Goal: Navigation & Orientation: Find specific page/section

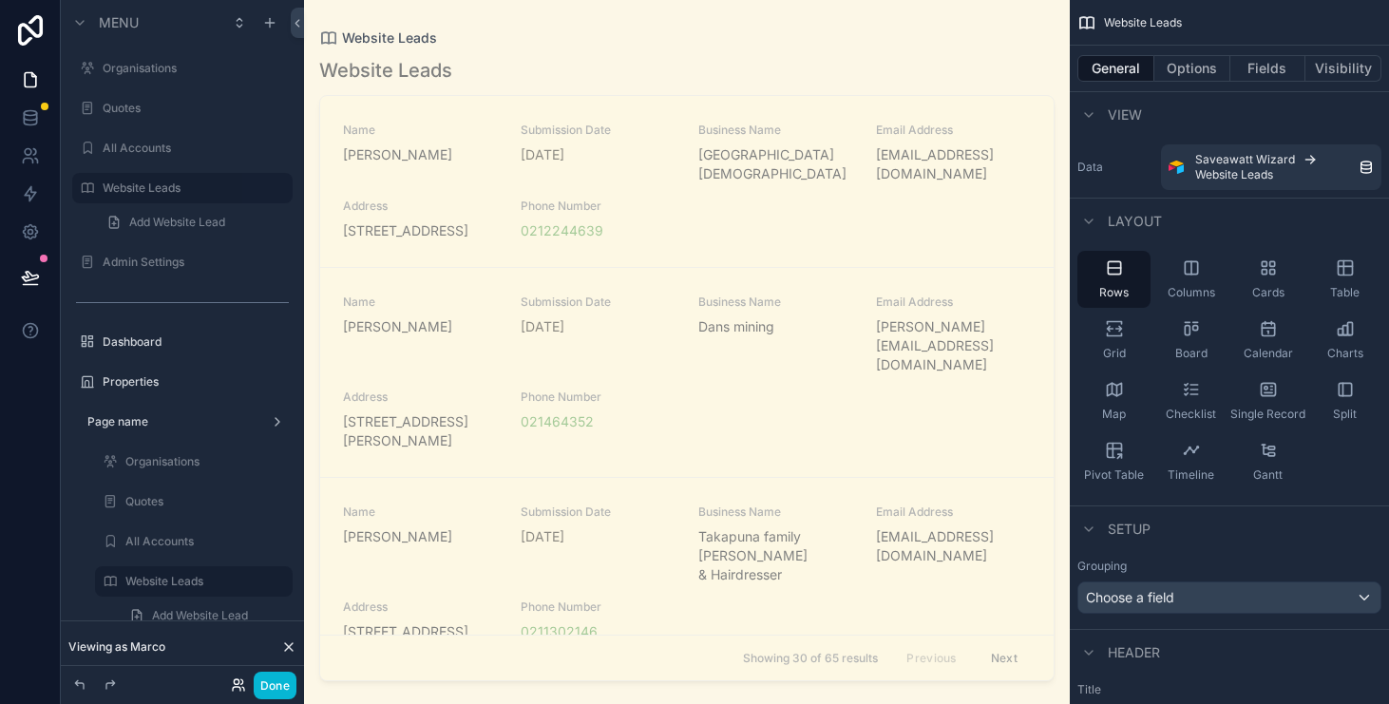
click at [236, 677] on icon at bounding box center [238, 684] width 15 height 15
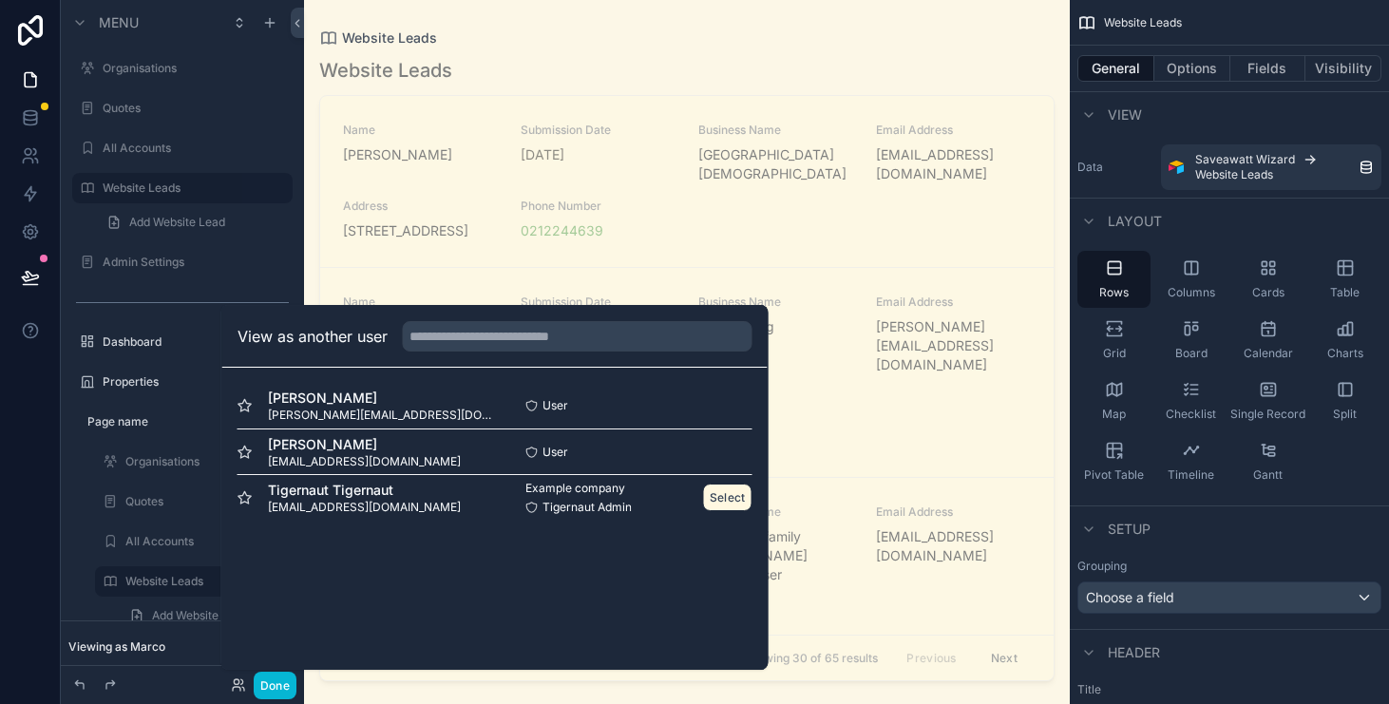
click at [724, 504] on button "Select" at bounding box center [727, 498] width 49 height 28
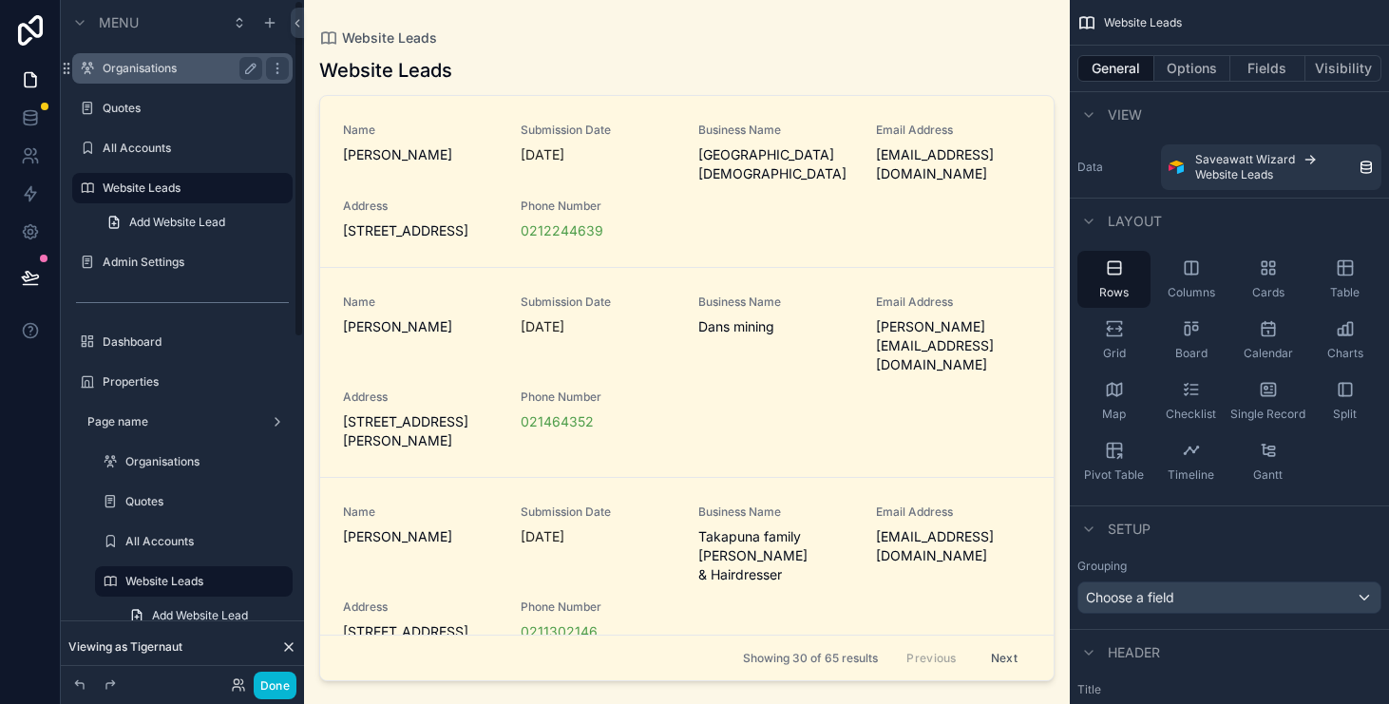
click at [177, 70] on label "Organisations" at bounding box center [179, 68] width 152 height 15
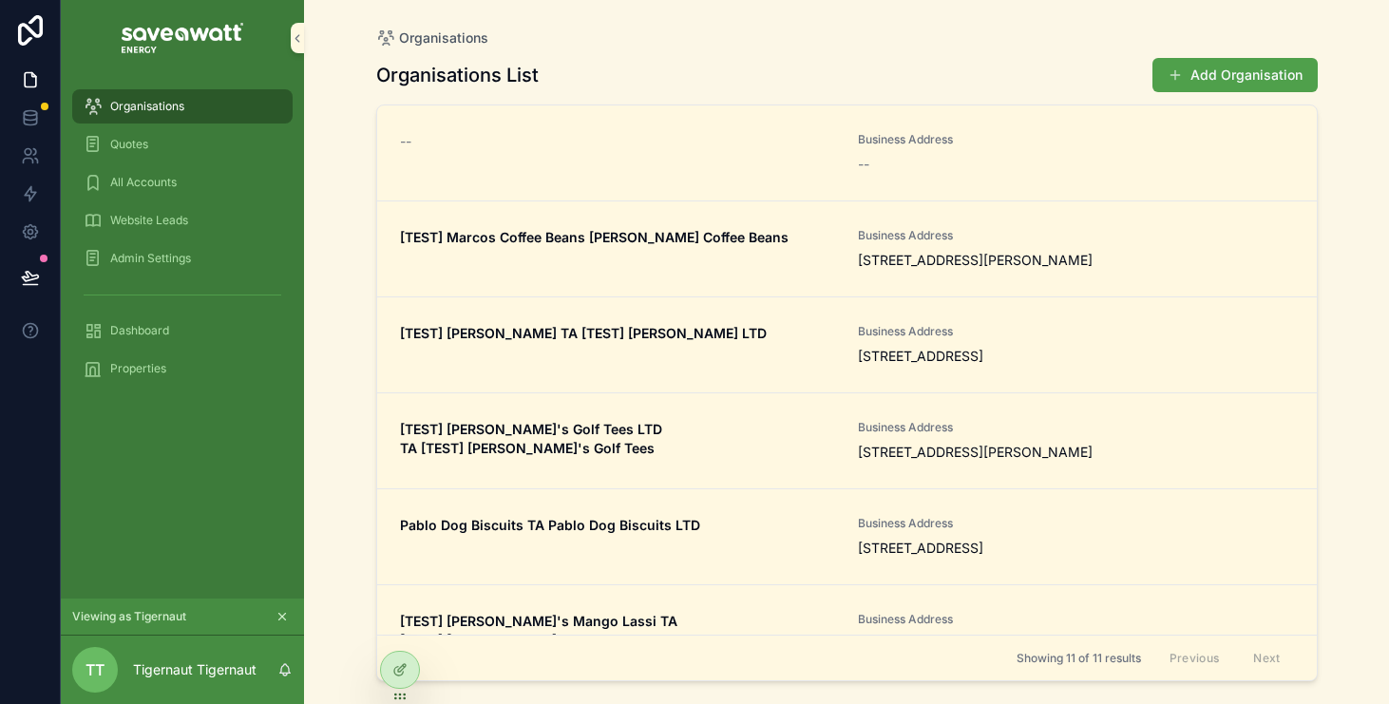
click at [1344, 269] on div "Organisations Organisations List Add Organisation -- Business Address -- [TEST]…" at bounding box center [846, 352] width 1085 height 704
click at [192, 252] on div "Admin Settings" at bounding box center [183, 258] width 198 height 30
